Goal: Transaction & Acquisition: Purchase product/service

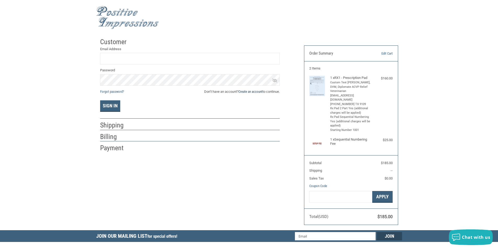
click at [247, 92] on link "Create an account" at bounding box center [250, 92] width 24 height 4
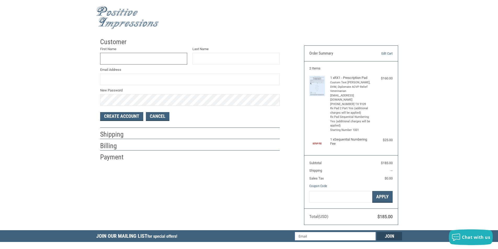
click at [180, 60] on input "First Name" at bounding box center [143, 59] width 87 height 12
type input "[PERSON_NAME]"
type input "[EMAIL_ADDRESS][DOMAIN_NAME]"
click at [141, 116] on button "Create Account" at bounding box center [121, 116] width 43 height 9
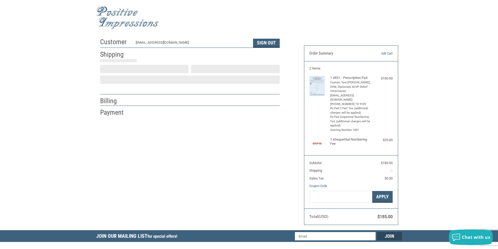
select select "US"
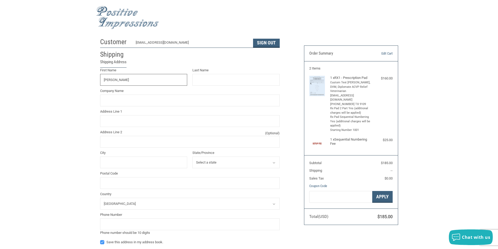
type input "[PERSON_NAME]"
type input "[GEOGRAPHIC_DATA]"
type input "SAN ANTONIO"
select select "[GEOGRAPHIC_DATA]"
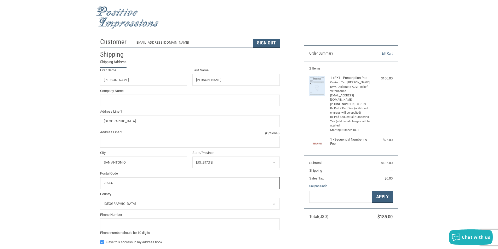
type input "78266"
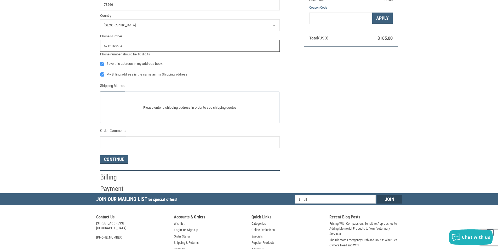
scroll to position [183, 0]
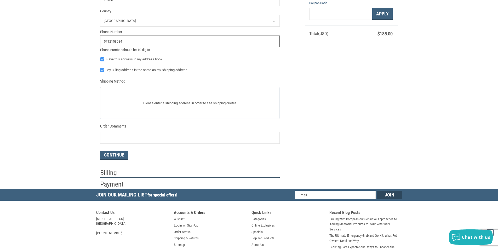
type input "5712158584"
click at [177, 141] on input "Order Comments" at bounding box center [190, 138] width 180 height 12
type input "PLEASE PROVIDE A PROOF FOR REVIEW PRIOR TO PRINTING"
click at [122, 157] on button "Continue" at bounding box center [114, 155] width 28 height 9
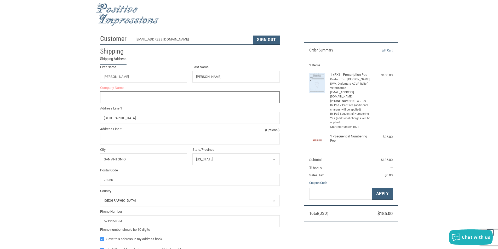
scroll to position [0, 0]
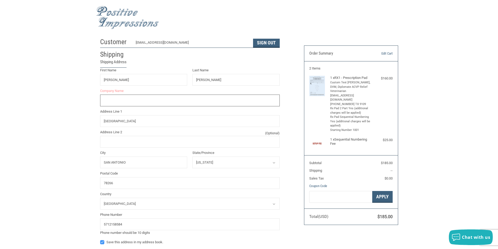
click at [131, 99] on input "Company Name" at bounding box center [190, 101] width 180 height 12
type input "SHO"
radio input "true"
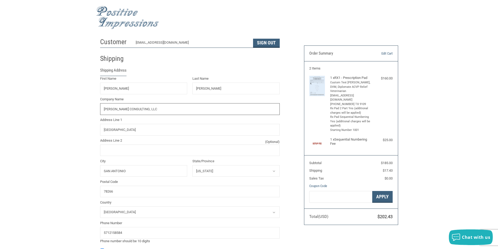
type input "[PERSON_NAME] CONSULTING, LLC"
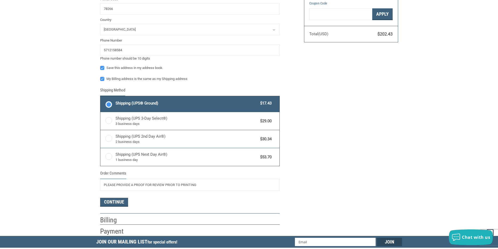
scroll to position [183, 0]
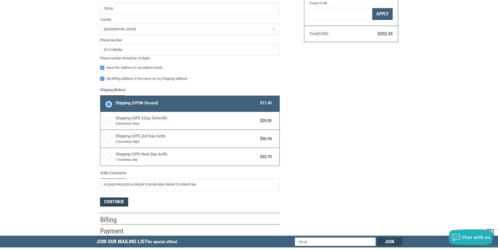
click at [120, 203] on button "Continue" at bounding box center [114, 202] width 28 height 9
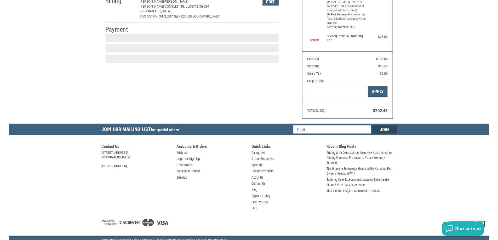
scroll to position [87, 0]
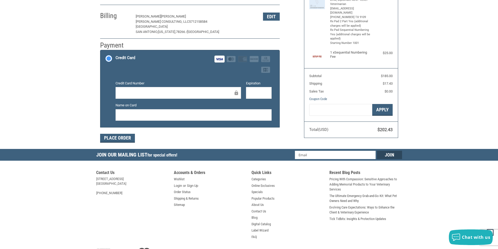
click at [220, 119] on div at bounding box center [194, 115] width 156 height 12
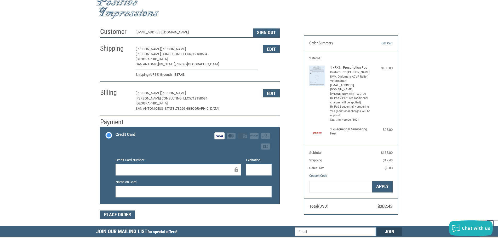
scroll to position [9, 0]
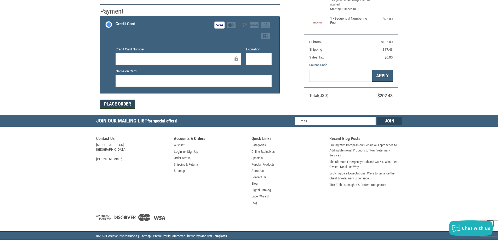
click at [126, 105] on button "Place Order" at bounding box center [117, 104] width 35 height 9
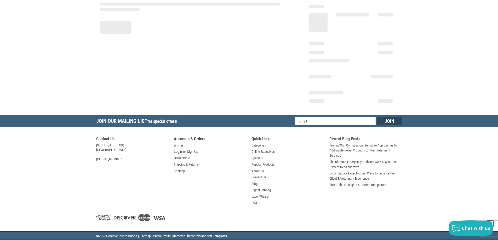
scroll to position [61, 0]
